Goal: Task Accomplishment & Management: Manage account settings

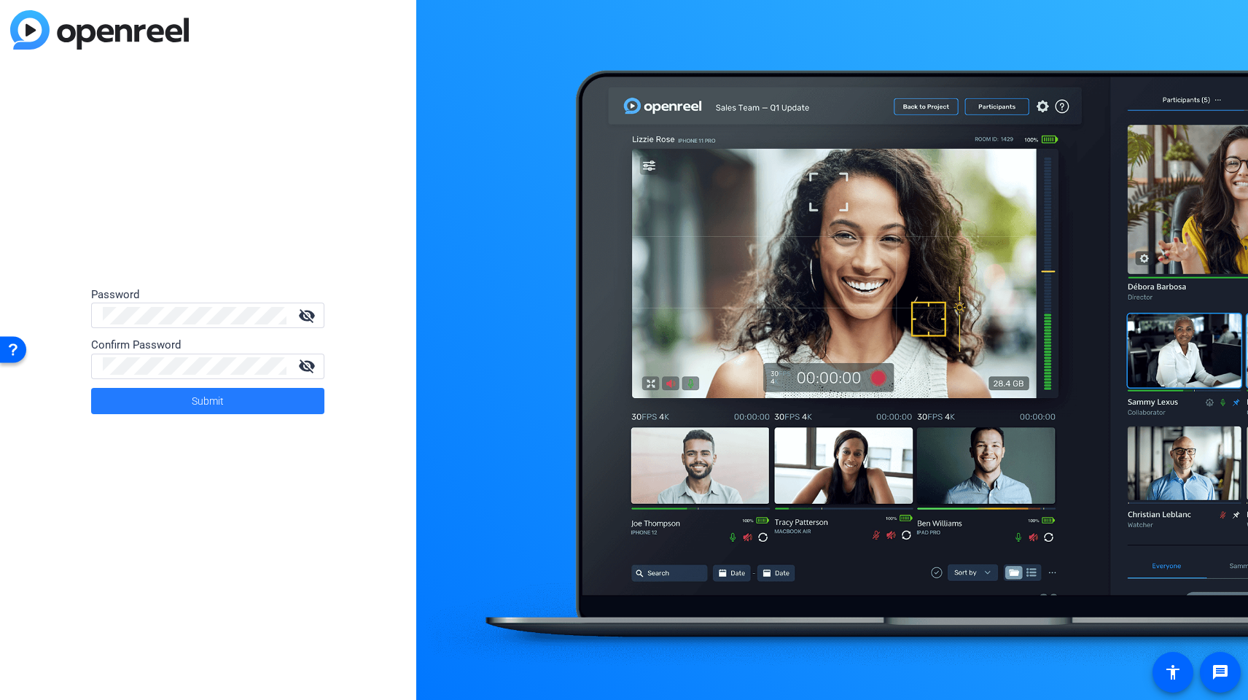
click at [186, 399] on span at bounding box center [207, 400] width 233 height 35
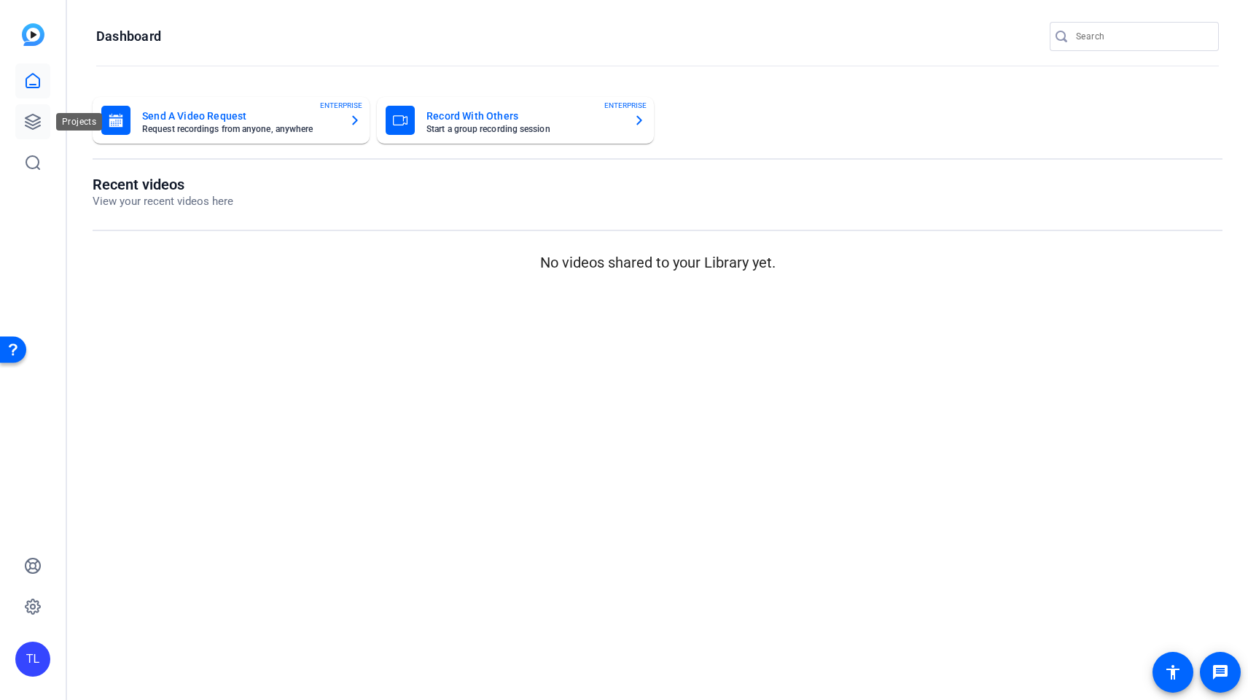
click at [34, 121] on icon at bounding box center [33, 121] width 15 height 15
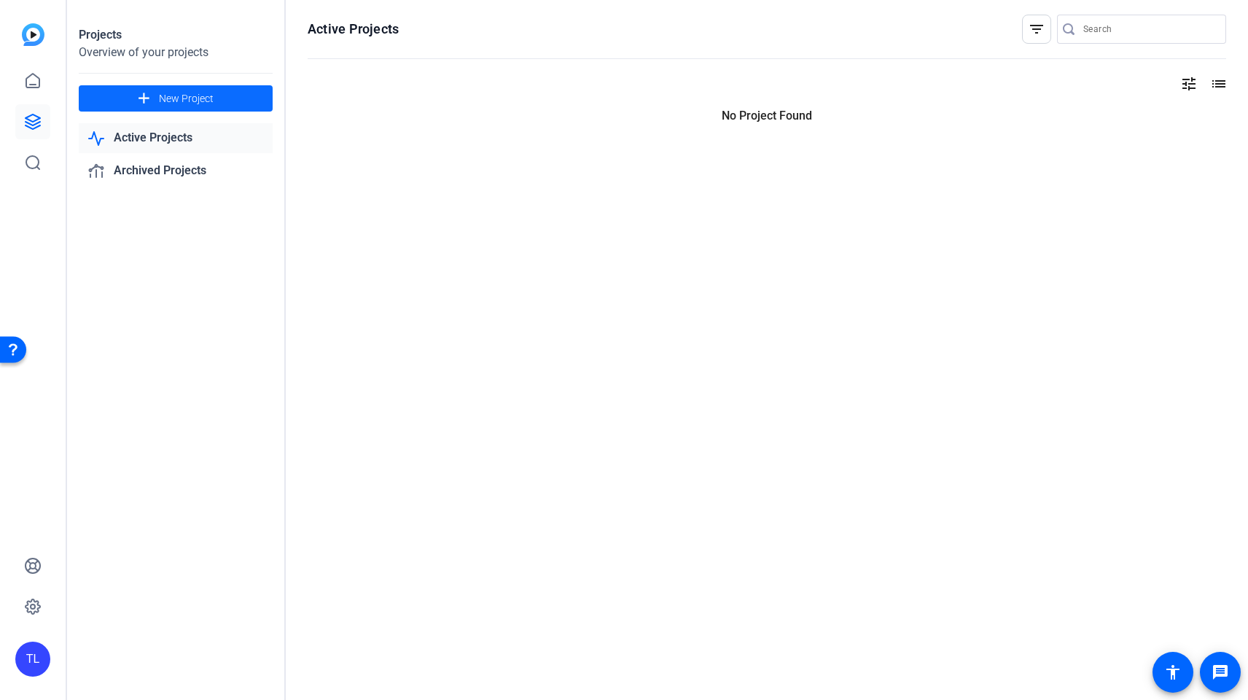
click at [152, 94] on mat-icon "add" at bounding box center [144, 99] width 18 height 18
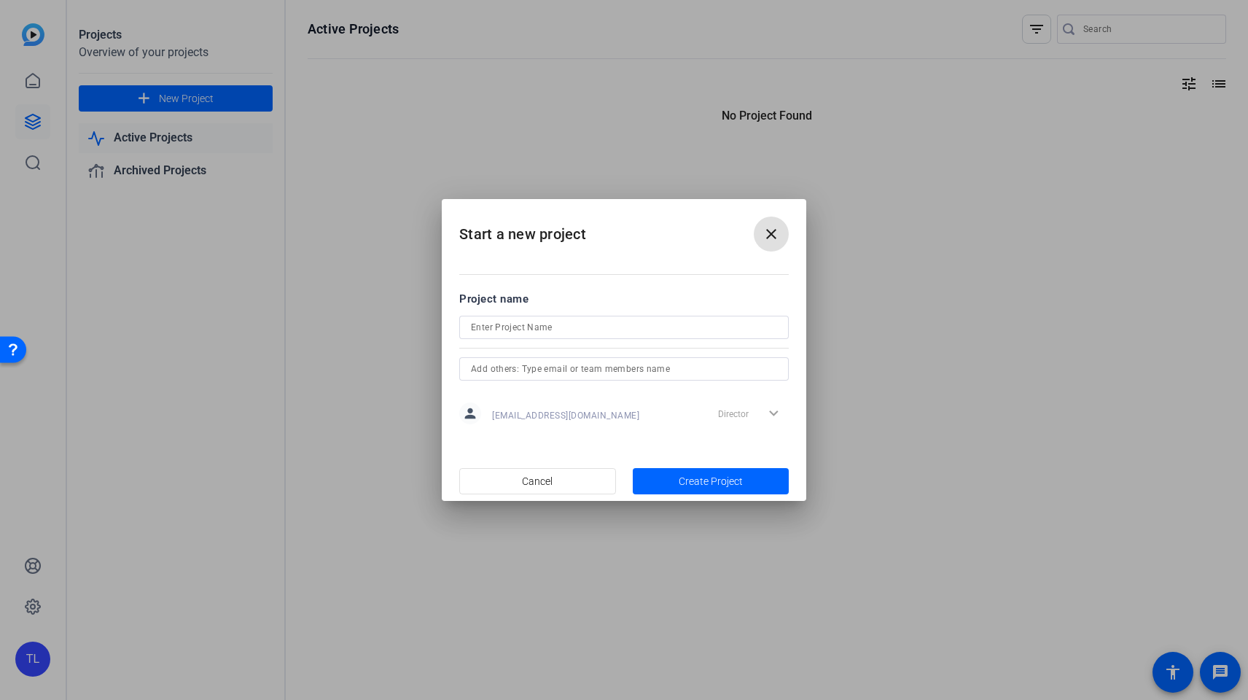
click at [559, 338] on div at bounding box center [624, 327] width 306 height 23
type input "test"
click at [692, 479] on span "Create Project" at bounding box center [711, 481] width 64 height 15
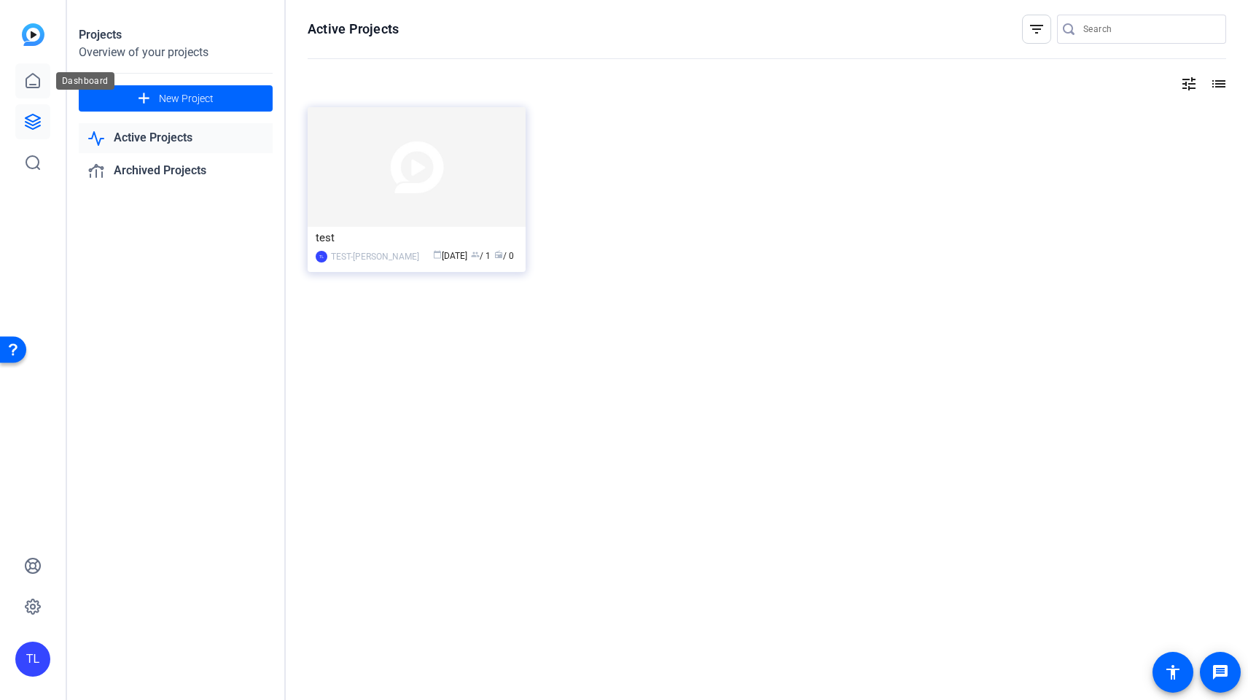
click at [33, 79] on icon at bounding box center [32, 80] width 17 height 17
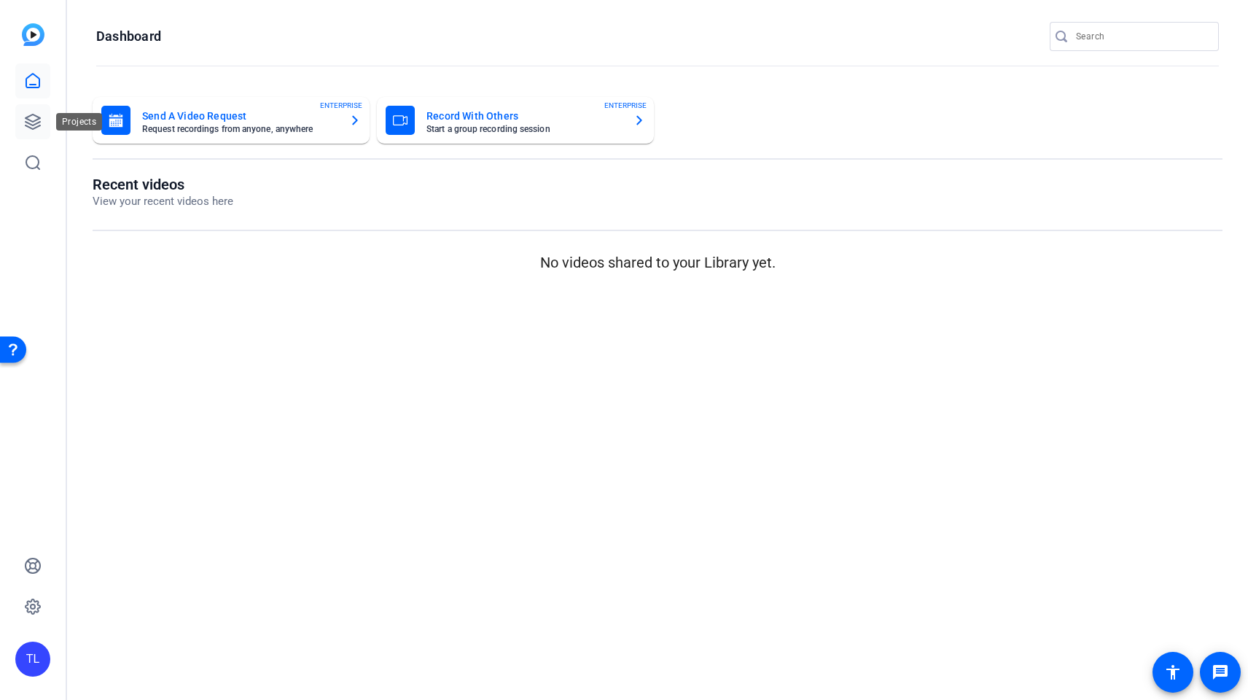
click at [34, 118] on icon at bounding box center [32, 121] width 17 height 17
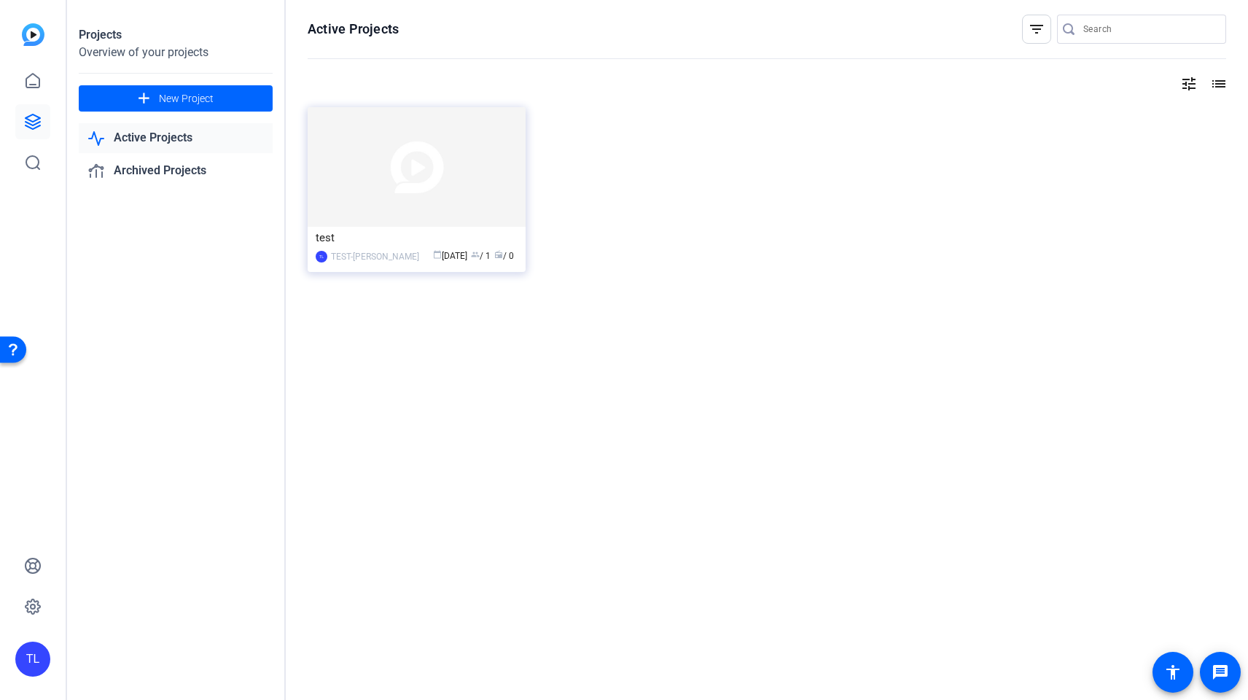
click at [135, 140] on link "Active Projects" at bounding box center [176, 138] width 194 height 30
click at [197, 171] on link "Archived Projects" at bounding box center [176, 171] width 194 height 30
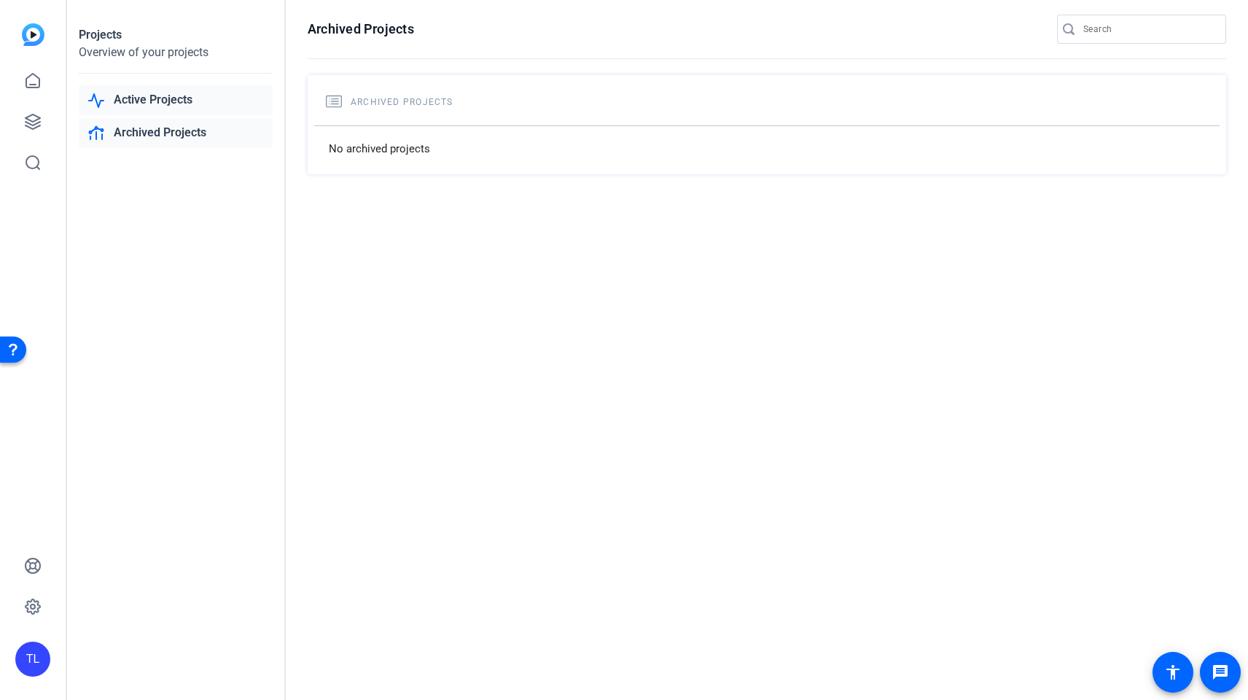
click at [164, 104] on link "Active Projects" at bounding box center [176, 100] width 194 height 30
